Goal: Task Accomplishment & Management: Manage account settings

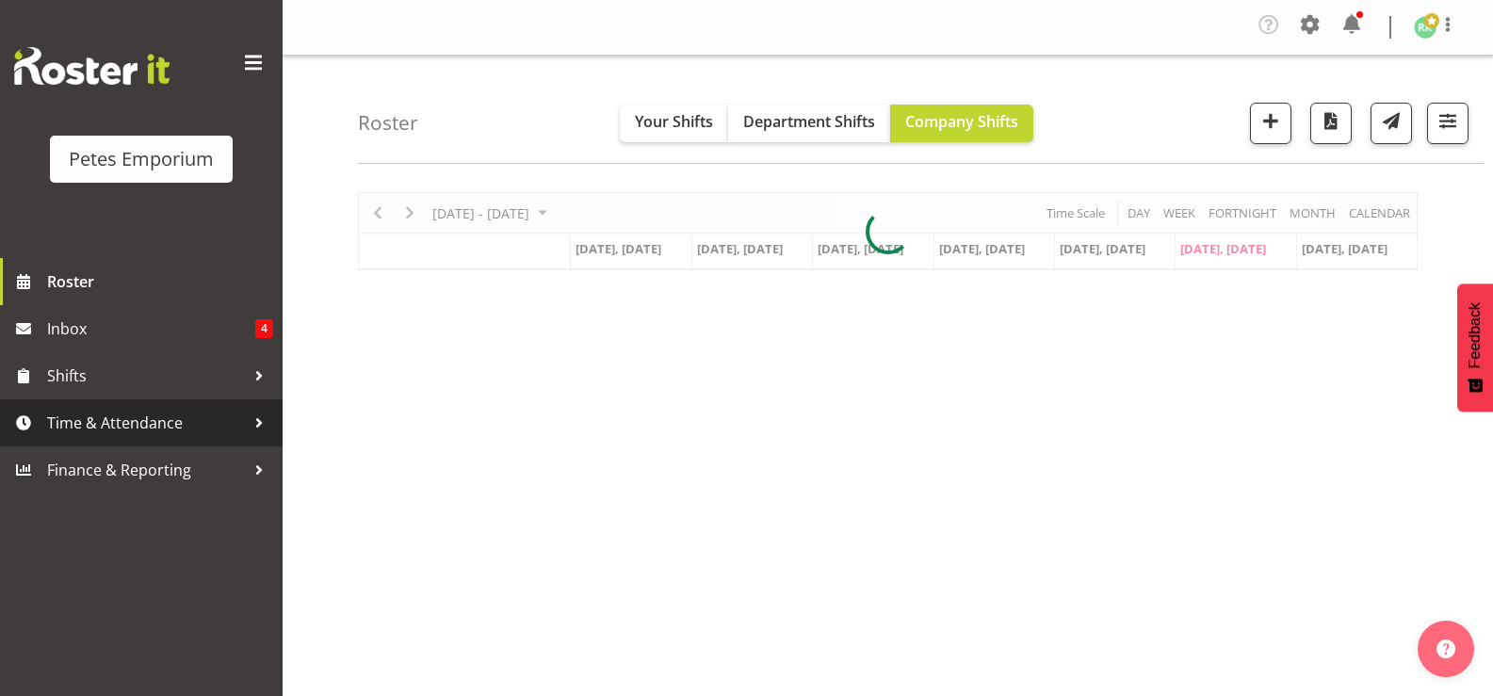
click at [224, 416] on span "Time & Attendance" at bounding box center [146, 423] width 198 height 28
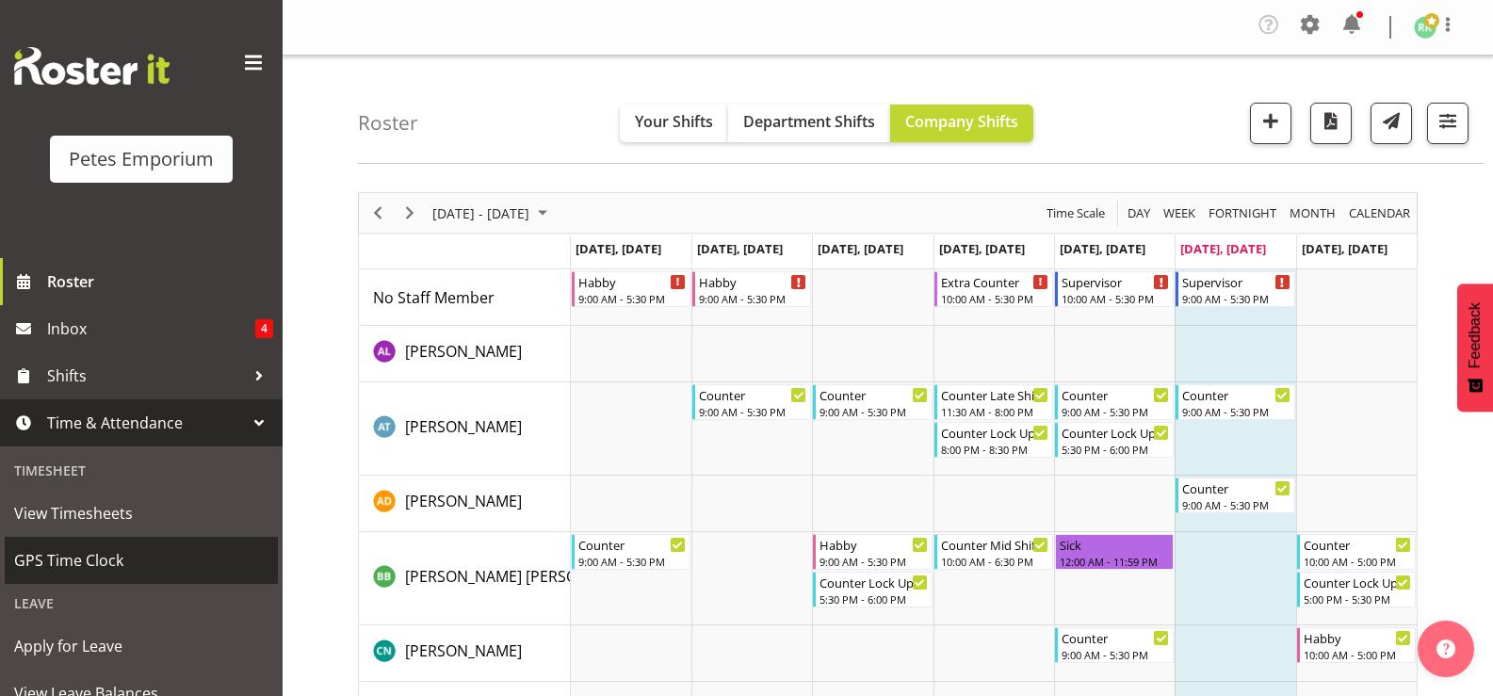
click at [176, 559] on span "GPS Time Clock" at bounding box center [141, 560] width 254 height 28
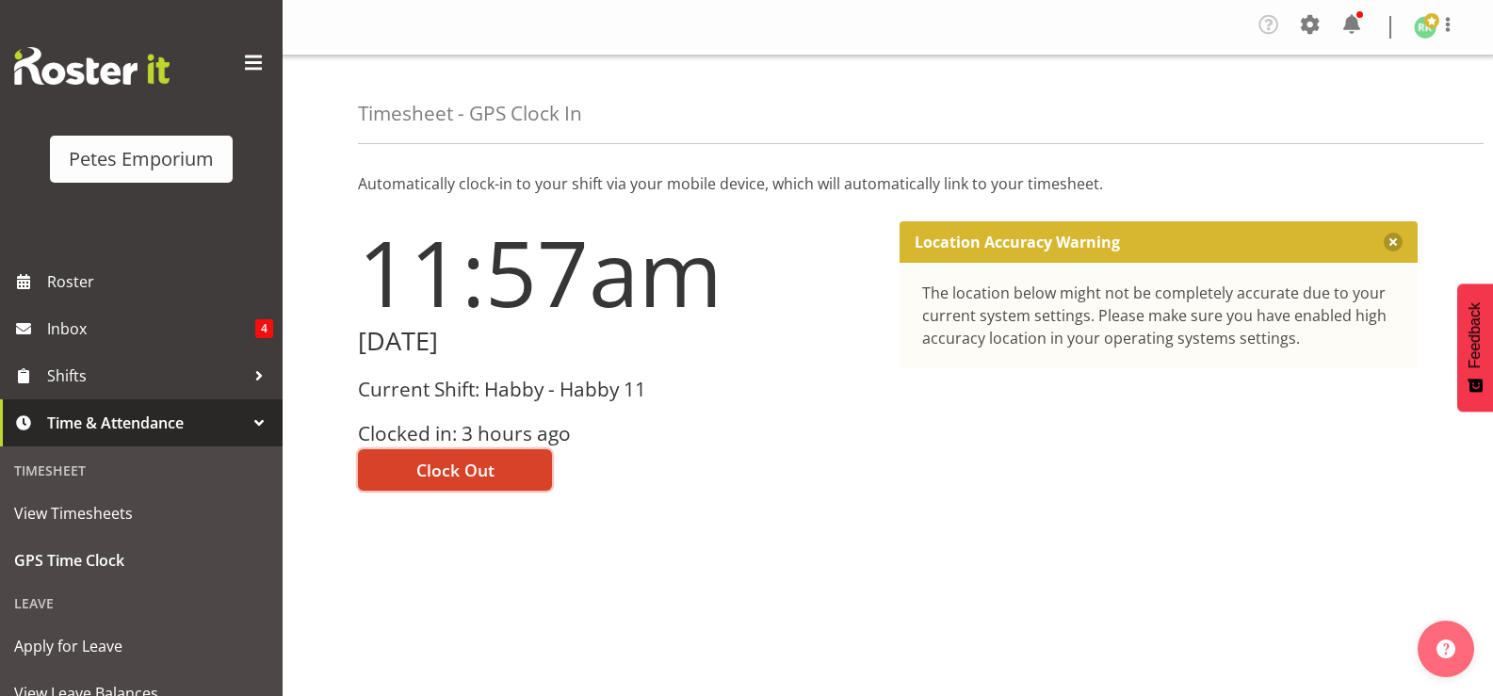
click at [436, 463] on span "Clock Out" at bounding box center [455, 470] width 78 height 24
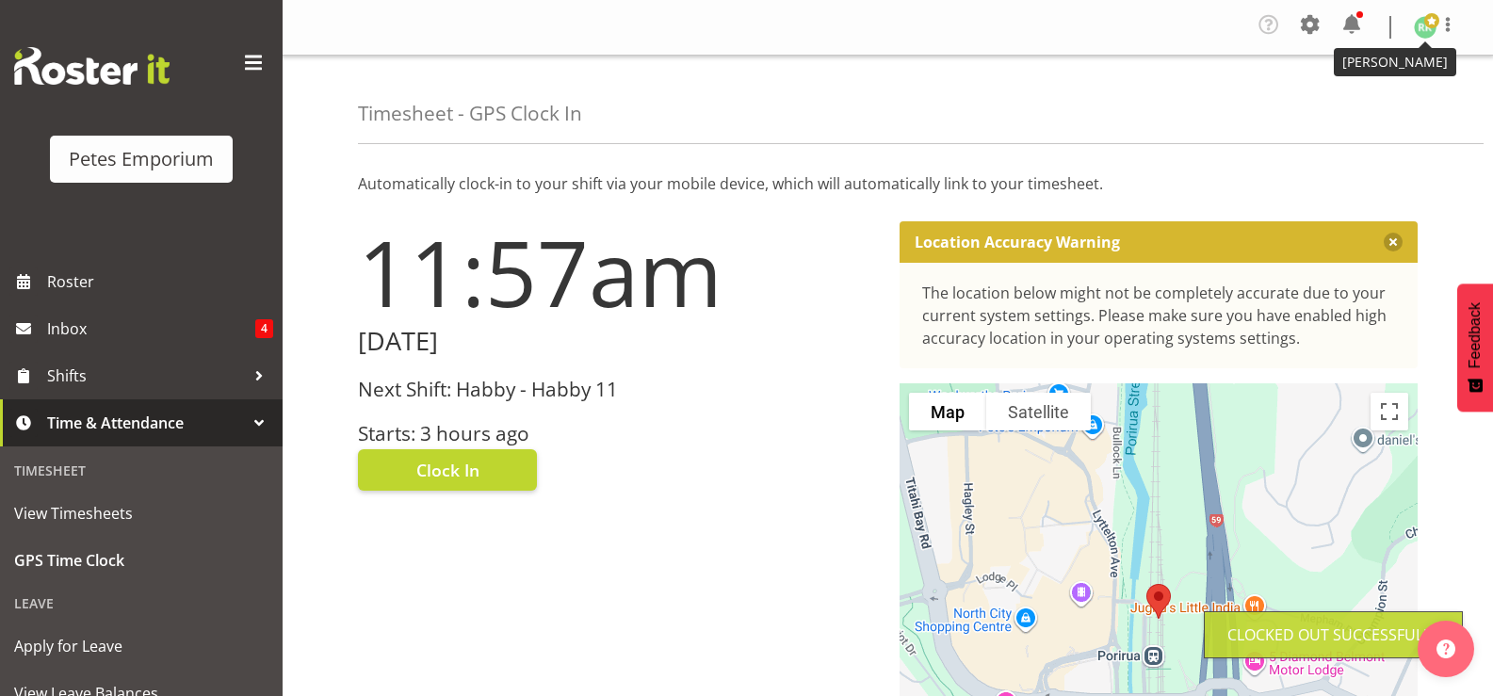
click at [1433, 31] on img at bounding box center [1425, 27] width 23 height 23
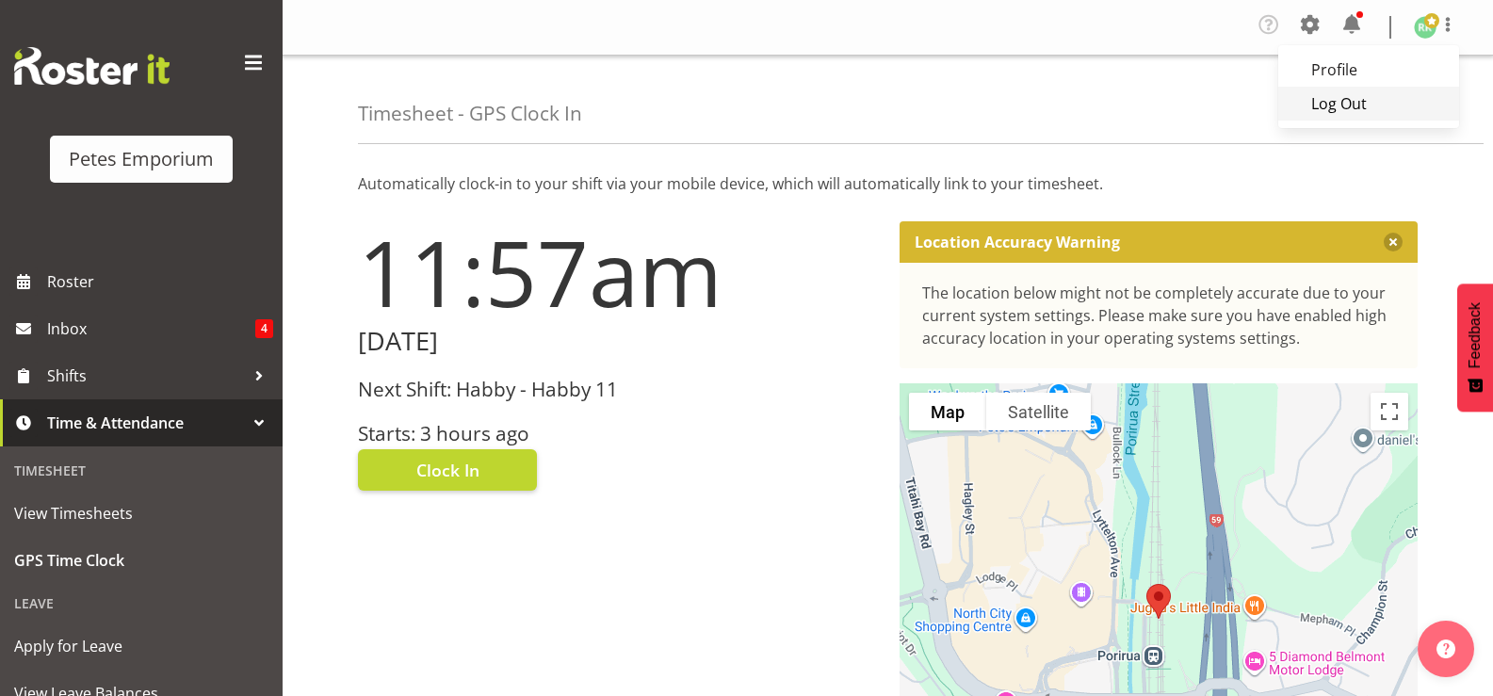
click at [1363, 106] on link "Log Out" at bounding box center [1368, 104] width 181 height 34
